Goal: Information Seeking & Learning: Check status

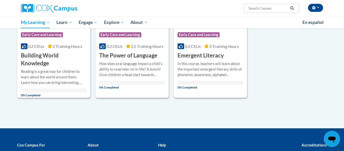
scroll to position [113, 0]
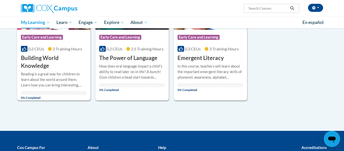
click at [48, 58] on h3 "Building World Knowledge" at bounding box center [54, 62] width 66 height 16
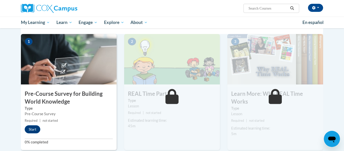
scroll to position [103, 0]
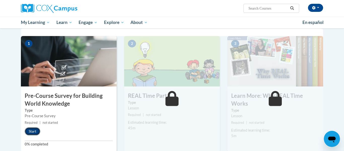
click at [33, 131] on button "Start" at bounding box center [33, 131] width 16 height 8
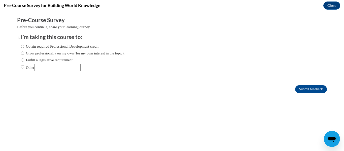
scroll to position [0, 0]
click at [21, 47] on input "Obtain required Professional Development credit." at bounding box center [22, 47] width 3 height 6
radio input "true"
click at [23, 59] on input "Fulfill a legislative requirement." at bounding box center [22, 60] width 3 height 6
radio input "true"
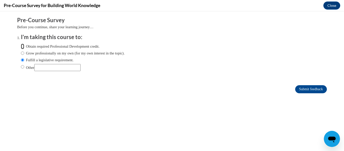
click at [23, 46] on input "Obtain required Professional Development credit." at bounding box center [22, 47] width 3 height 6
radio input "true"
click at [21, 67] on input "Other" at bounding box center [22, 67] width 3 height 6
radio input "true"
click at [71, 136] on body "Comments Pre-Course Survey Before you continue, share your learning journey… I'…" at bounding box center [172, 81] width 344 height 140
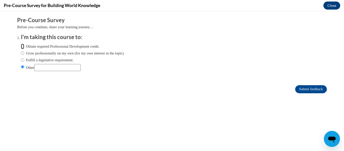
click at [22, 46] on input "Obtain required Professional Development credit." at bounding box center [22, 47] width 3 height 6
radio input "true"
click at [301, 90] on input "Submit feedback" at bounding box center [311, 89] width 32 height 8
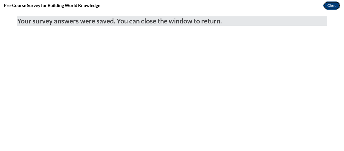
click at [333, 8] on button "Close" at bounding box center [331, 6] width 17 height 8
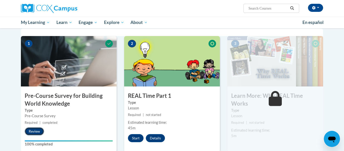
click at [38, 131] on button "Review" at bounding box center [34, 131] width 19 height 8
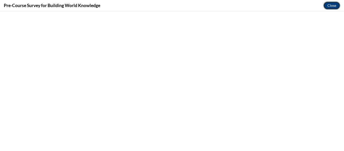
click at [336, 6] on button "Close" at bounding box center [331, 6] width 17 height 8
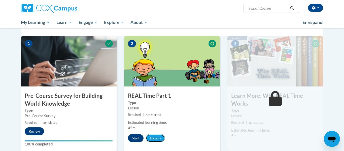
click at [156, 137] on button "Details" at bounding box center [155, 138] width 19 height 8
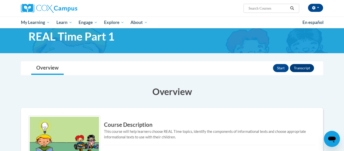
scroll to position [6, 0]
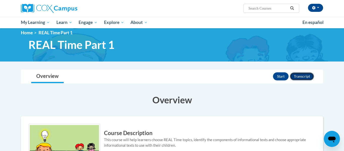
click at [308, 76] on button "Transcript" at bounding box center [302, 76] width 24 height 8
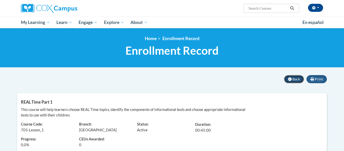
click at [295, 80] on span "Back" at bounding box center [296, 79] width 8 height 4
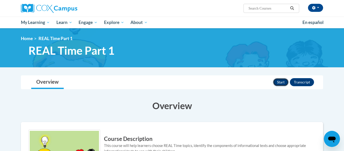
click at [283, 82] on button "Start" at bounding box center [281, 82] width 16 height 8
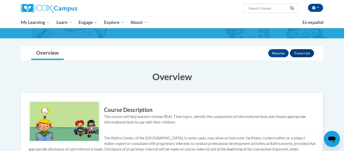
scroll to position [28, 0]
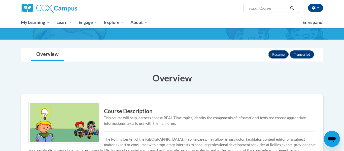
click at [278, 55] on button "Resume" at bounding box center [278, 54] width 20 height 8
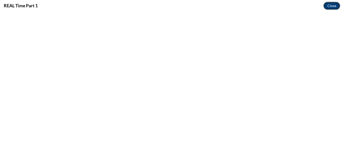
click at [335, 9] on button "Close" at bounding box center [331, 6] width 17 height 8
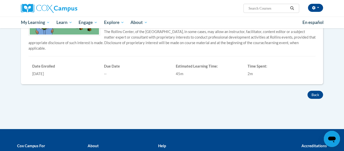
scroll to position [136, 0]
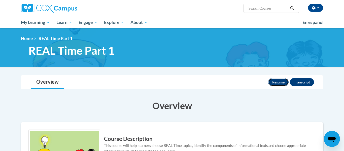
click at [279, 82] on button "Resume" at bounding box center [278, 82] width 20 height 8
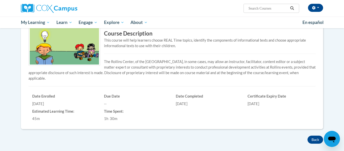
scroll to position [105, 0]
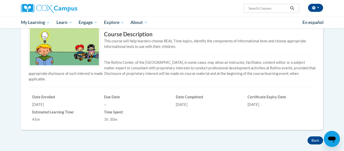
click at [280, 97] on h6 "Certificate Expiry Date" at bounding box center [280, 97] width 64 height 5
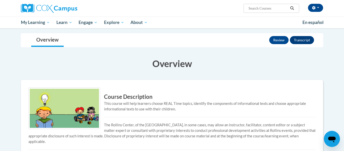
scroll to position [34, 0]
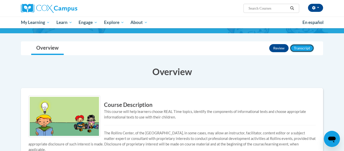
click at [304, 50] on button "Transcript" at bounding box center [302, 48] width 24 height 8
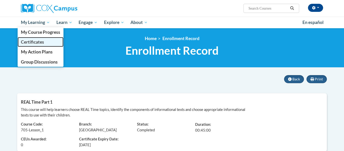
click at [33, 42] on span "Certificates" at bounding box center [32, 41] width 23 height 5
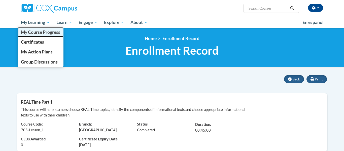
click at [25, 35] on link "My Course Progress" at bounding box center [41, 32] width 46 height 10
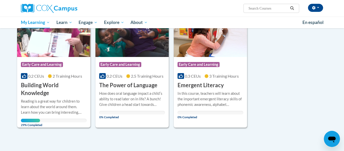
scroll to position [86, 0]
click at [30, 120] on span "29% Completed" at bounding box center [30, 122] width 19 height 8
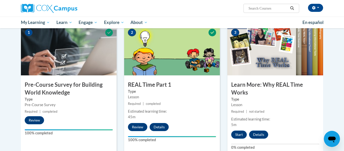
scroll to position [115, 0]
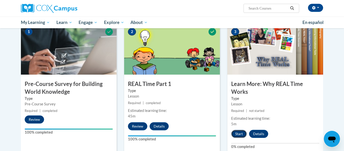
click at [242, 135] on button "Start" at bounding box center [239, 134] width 16 height 8
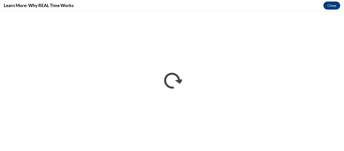
scroll to position [0, 0]
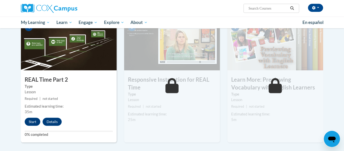
scroll to position [259, 0]
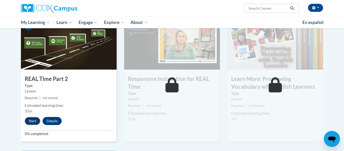
click at [26, 121] on button "Start" at bounding box center [33, 121] width 16 height 8
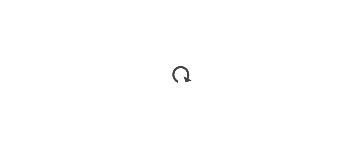
scroll to position [0, 0]
